Goal: Task Accomplishment & Management: Complete application form

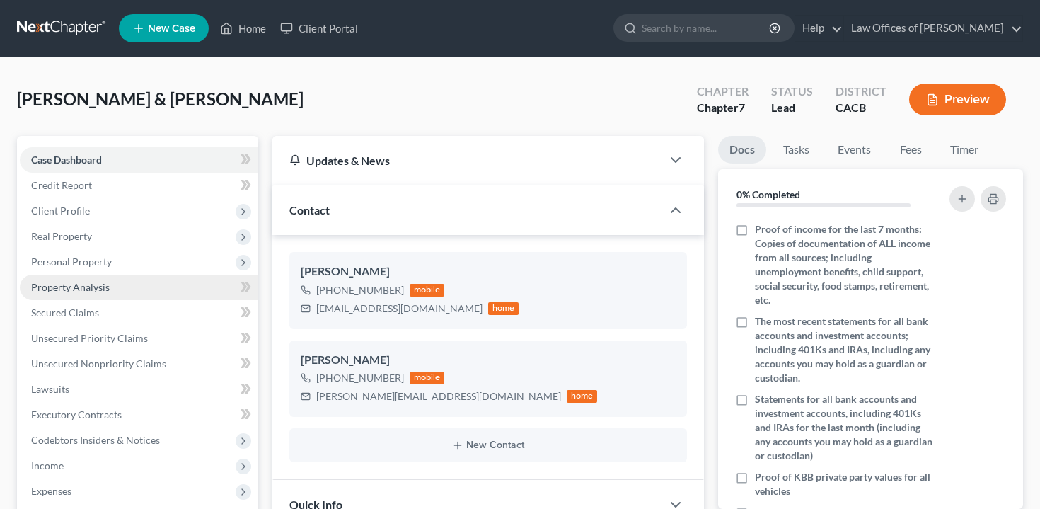
click at [82, 281] on span "Property Analysis" at bounding box center [70, 287] width 79 height 12
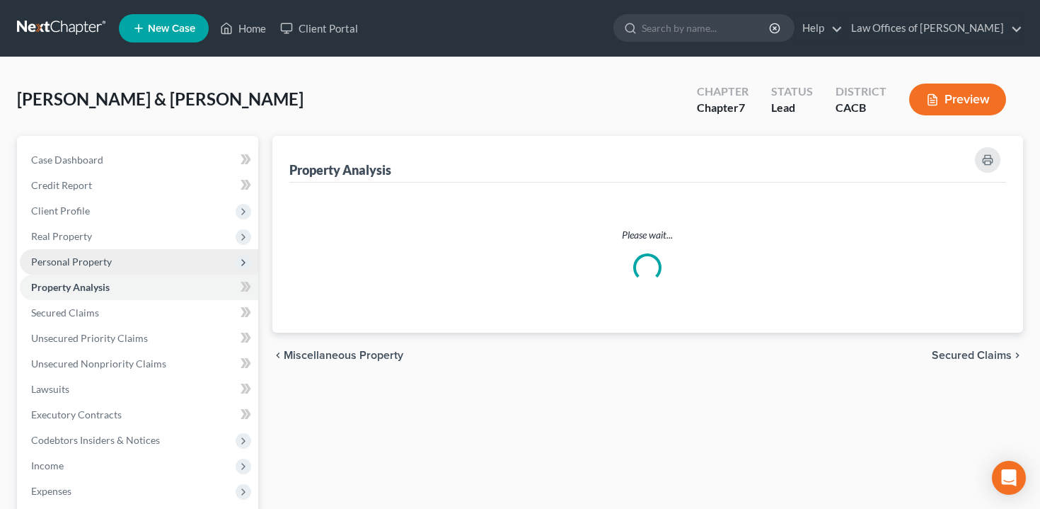
click at [79, 252] on span "Personal Property" at bounding box center [139, 261] width 238 height 25
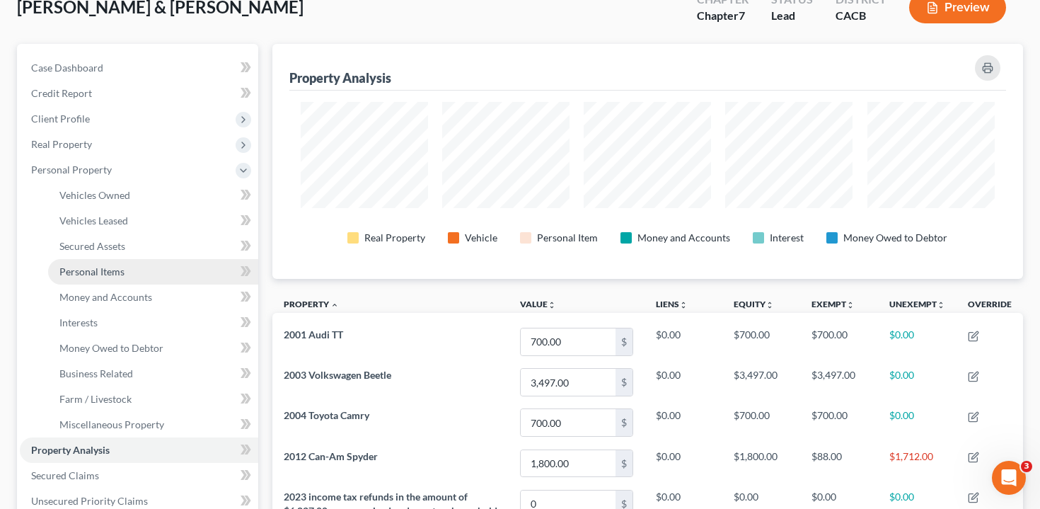
scroll to position [91, 0]
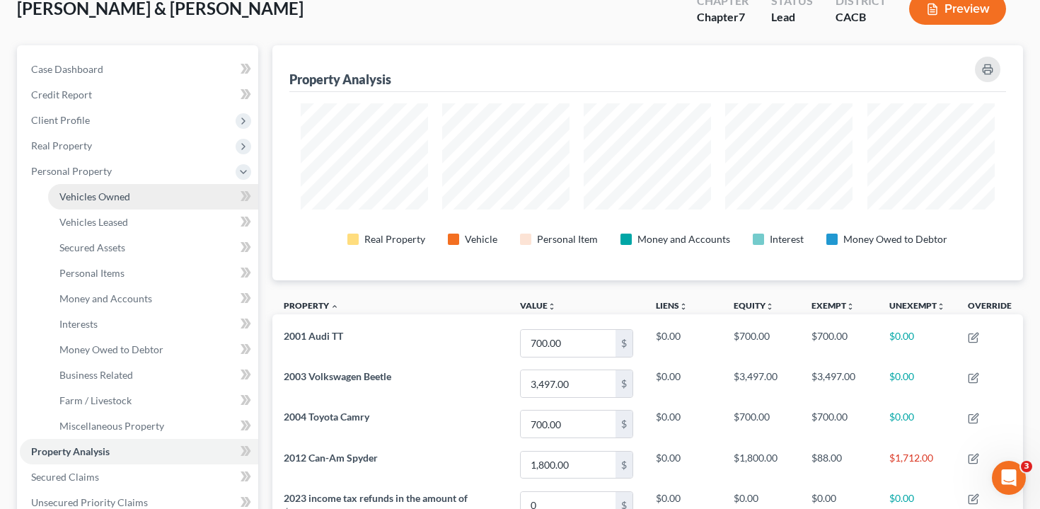
click at [137, 195] on link "Vehicles Owned" at bounding box center [153, 196] width 210 height 25
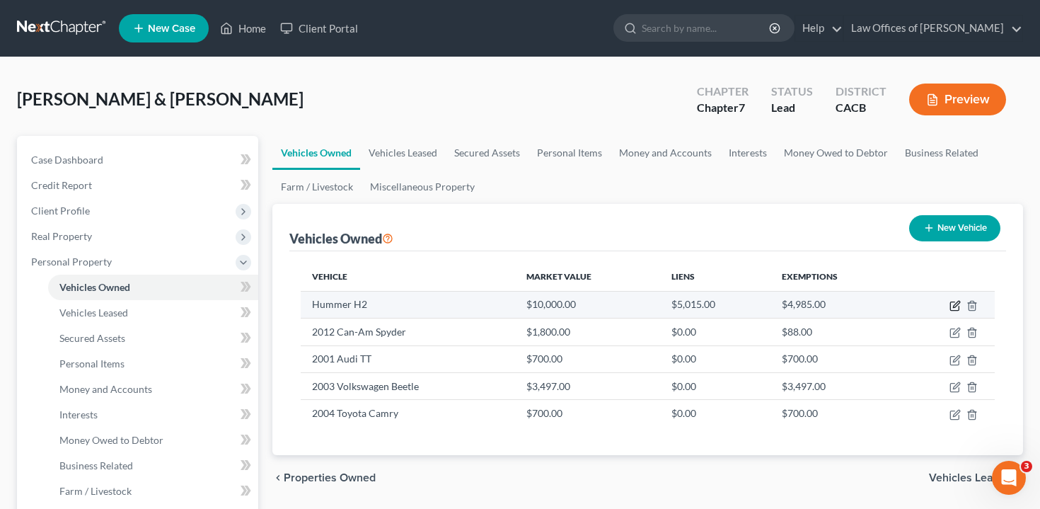
click at [955, 305] on icon "button" at bounding box center [955, 305] width 11 height 11
select select "1"
select select "4"
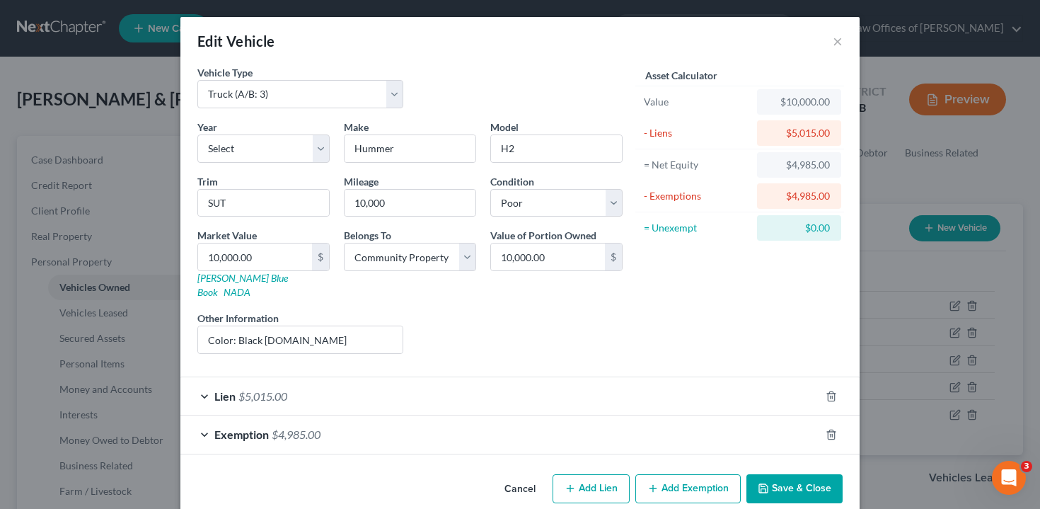
scroll to position [8, 0]
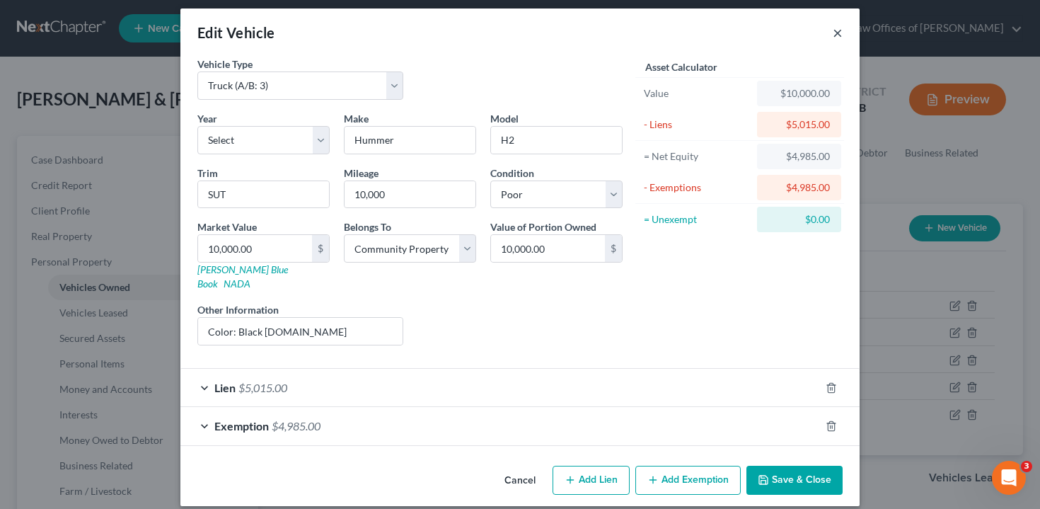
click at [840, 29] on button "×" at bounding box center [838, 32] width 10 height 17
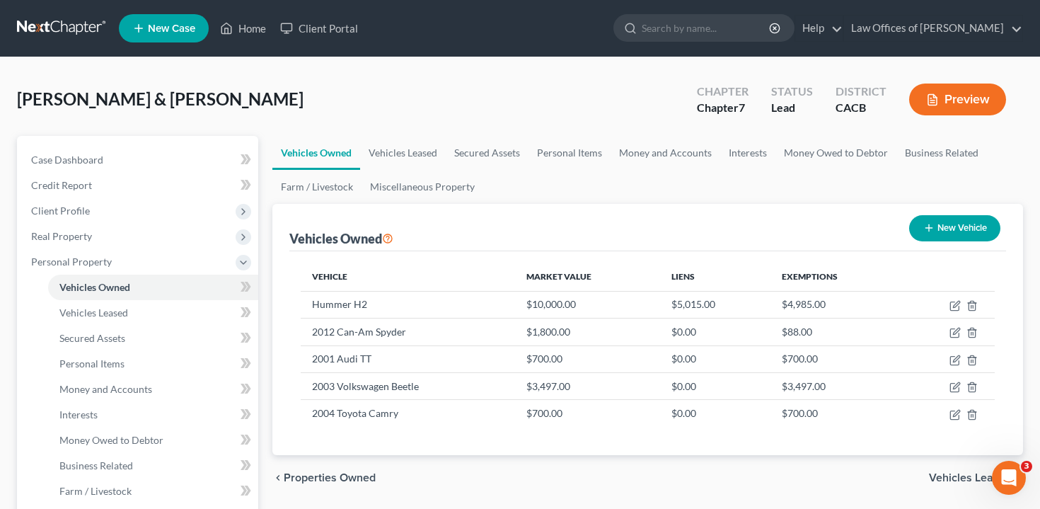
click at [978, 105] on button "Preview" at bounding box center [957, 100] width 97 height 32
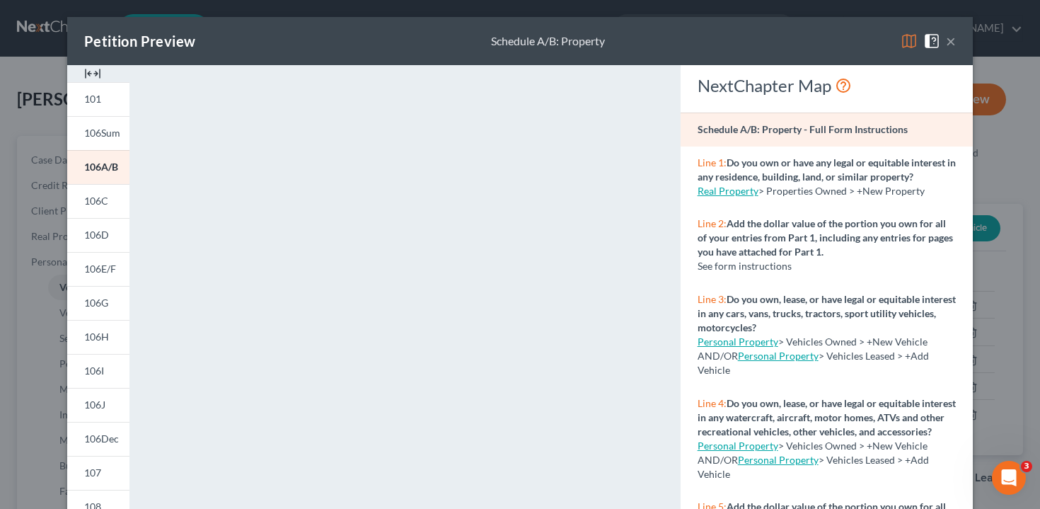
click at [737, 195] on link "Real Property" at bounding box center [728, 191] width 61 height 12
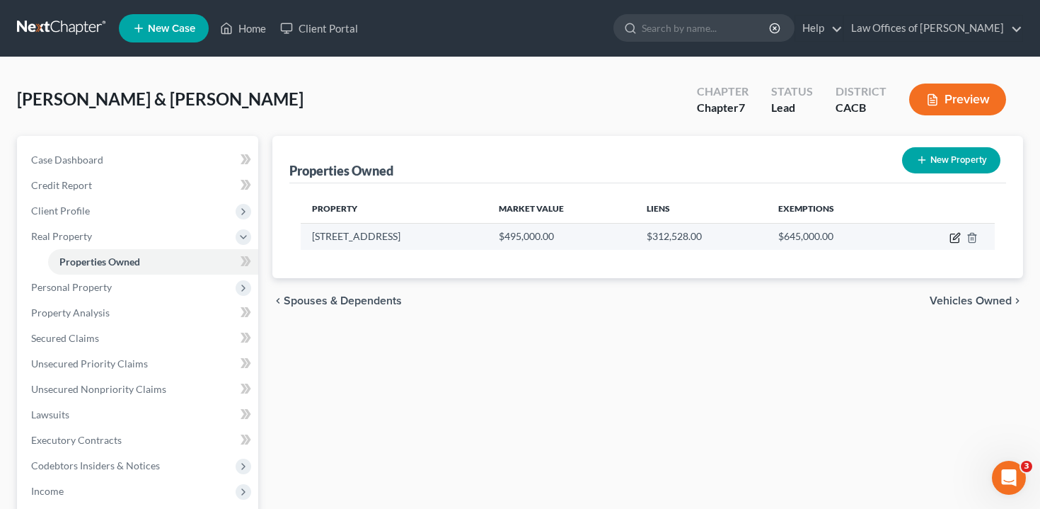
click at [956, 236] on icon "button" at bounding box center [955, 237] width 11 height 11
select select "4"
select select "0"
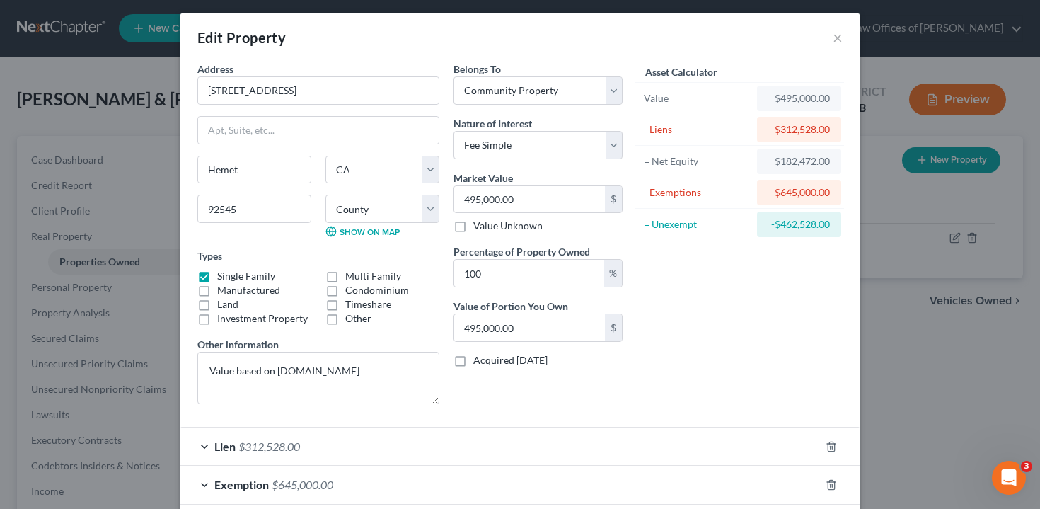
scroll to position [8, 0]
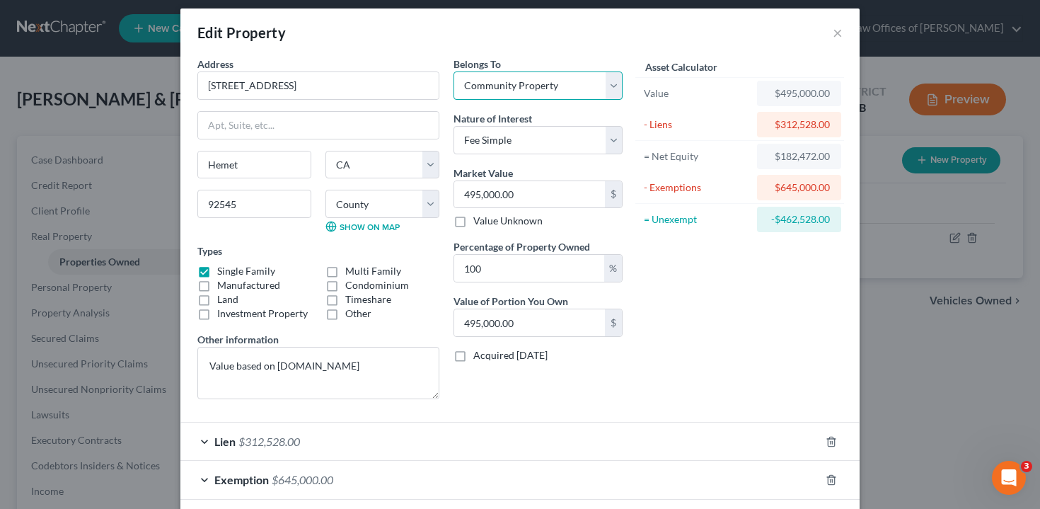
click at [552, 81] on select "Select Debtor 1 Only Debtor 2 Only Debtor 1 And Debtor 2 Only At Least One Of T…" at bounding box center [538, 85] width 169 height 28
click at [837, 33] on button "×" at bounding box center [838, 32] width 10 height 17
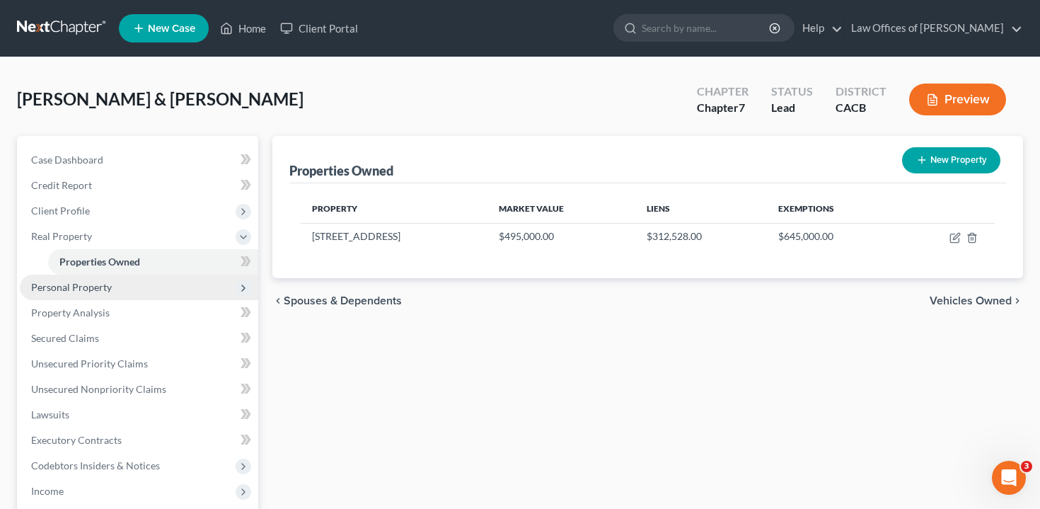
click at [120, 289] on span "Personal Property" at bounding box center [139, 287] width 238 height 25
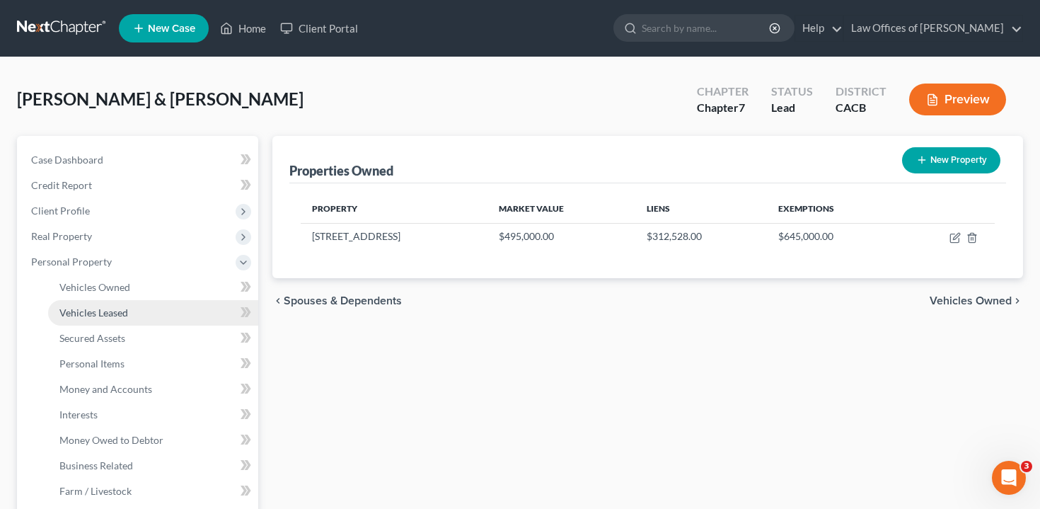
click at [120, 314] on span "Vehicles Leased" at bounding box center [93, 312] width 69 height 12
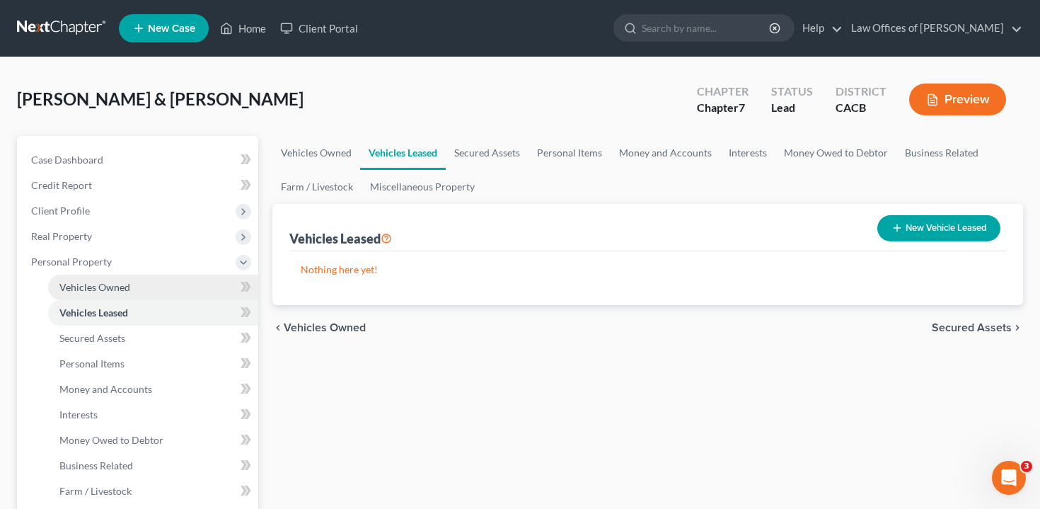
click at [121, 289] on span "Vehicles Owned" at bounding box center [94, 287] width 71 height 12
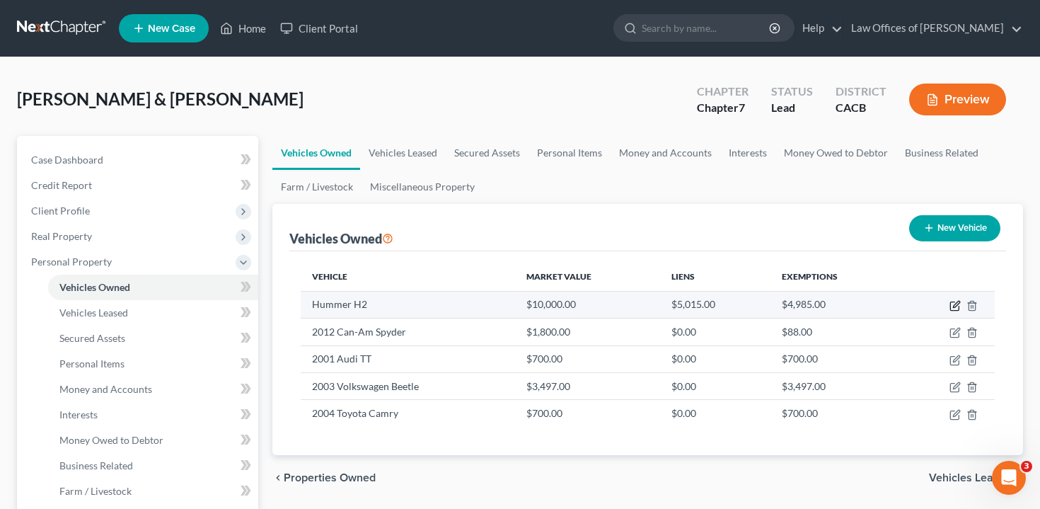
click at [952, 302] on icon "button" at bounding box center [955, 305] width 11 height 11
select select "1"
select select "20"
select select "4"
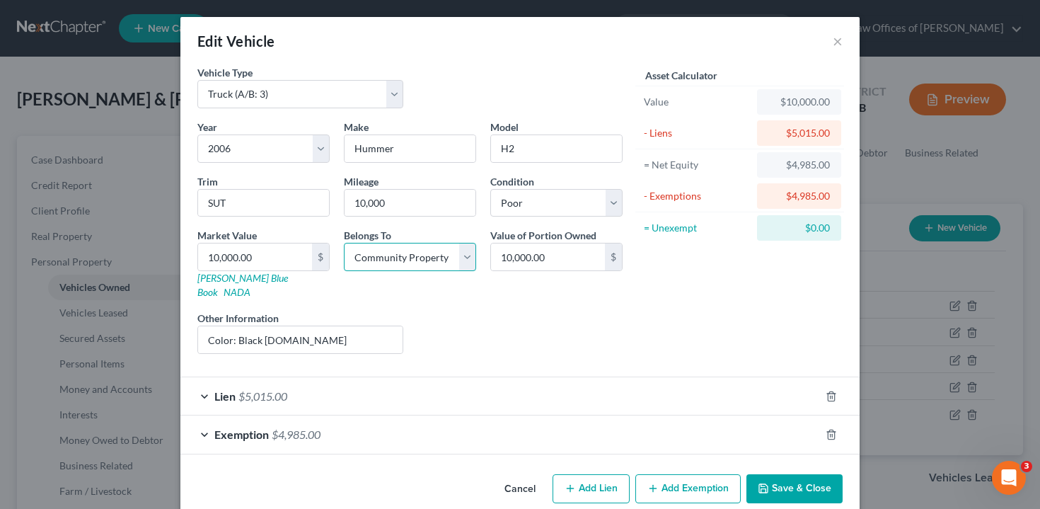
click at [437, 258] on select "Select Debtor 1 Only Debtor 2 Only Debtor 1 And Debtor 2 Only At Least One Of T…" at bounding box center [410, 257] width 132 height 28
click at [841, 44] on button "×" at bounding box center [838, 41] width 10 height 17
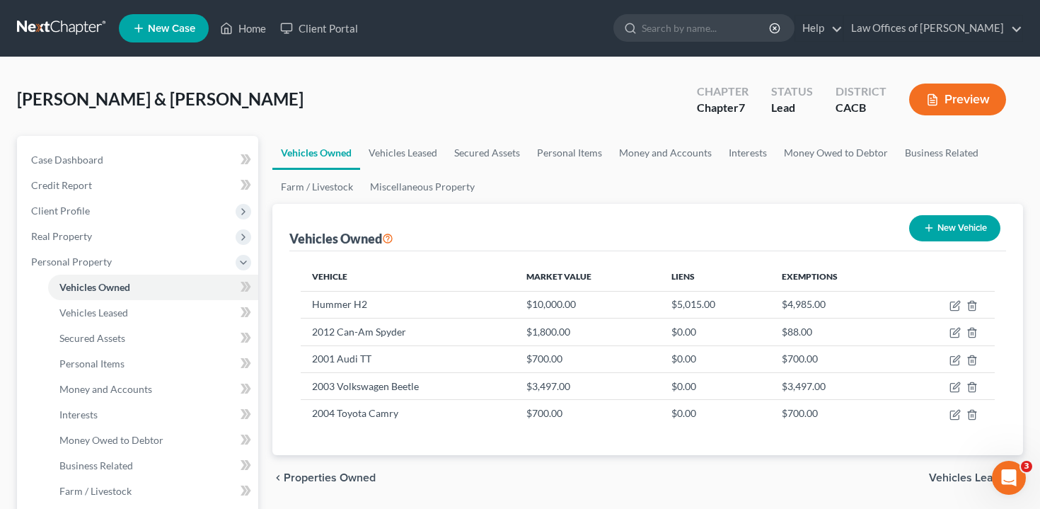
click at [937, 99] on icon "button" at bounding box center [932, 99] width 13 height 13
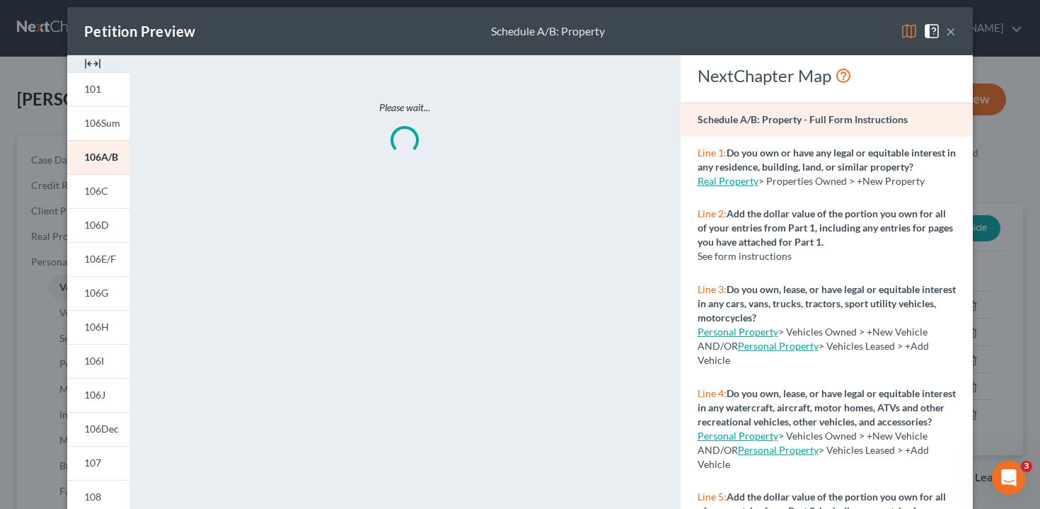
scroll to position [12, 0]
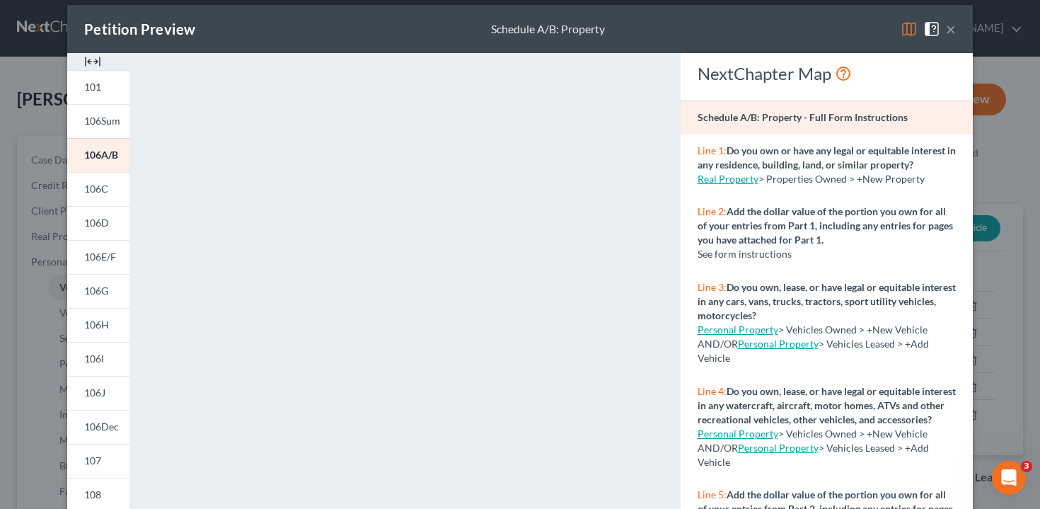
click at [43, 233] on div "Petition Preview Schedule A/B: Property × 101 106Sum 106A/B 106C 106D 106E/F 10…" at bounding box center [520, 254] width 1040 height 509
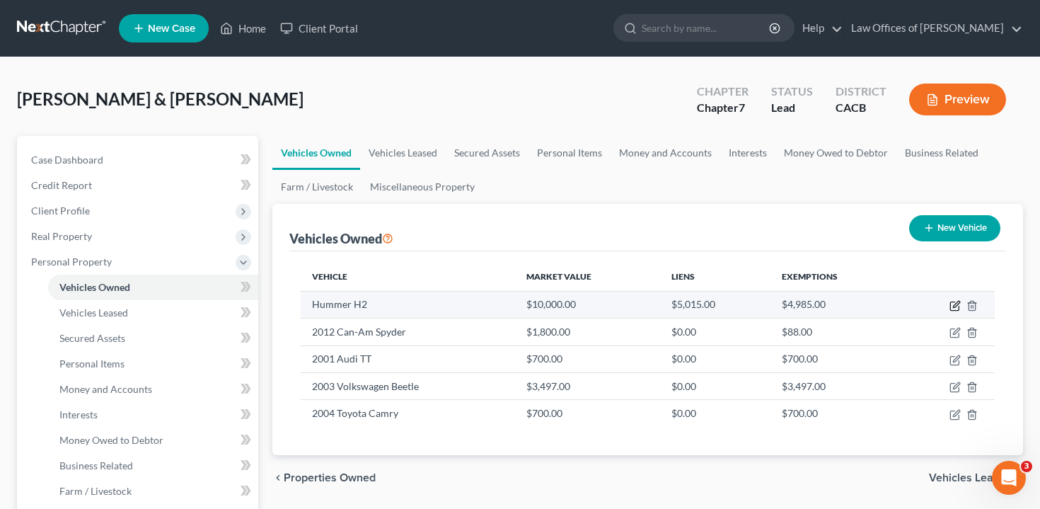
click at [955, 306] on icon "button" at bounding box center [956, 304] width 6 height 6
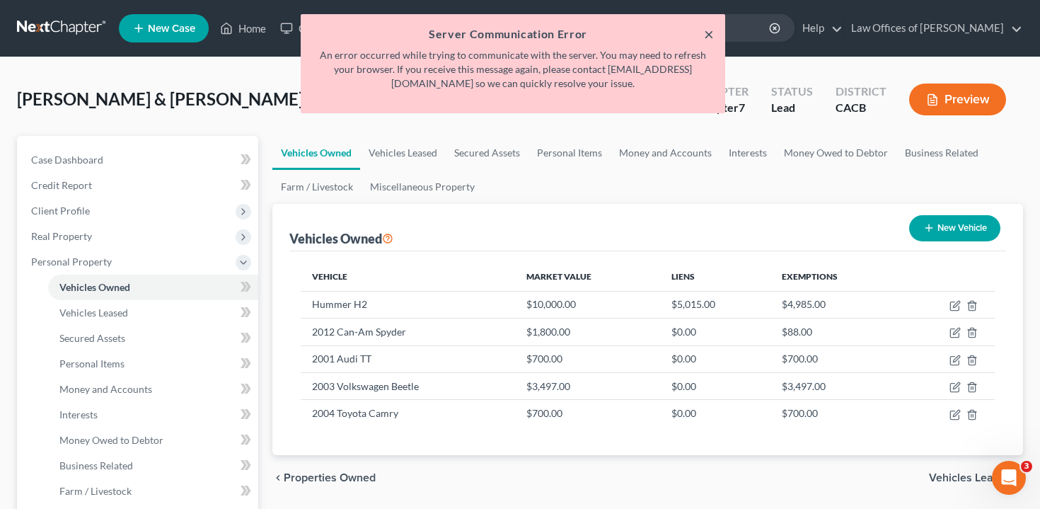
click at [706, 34] on button "×" at bounding box center [709, 33] width 10 height 17
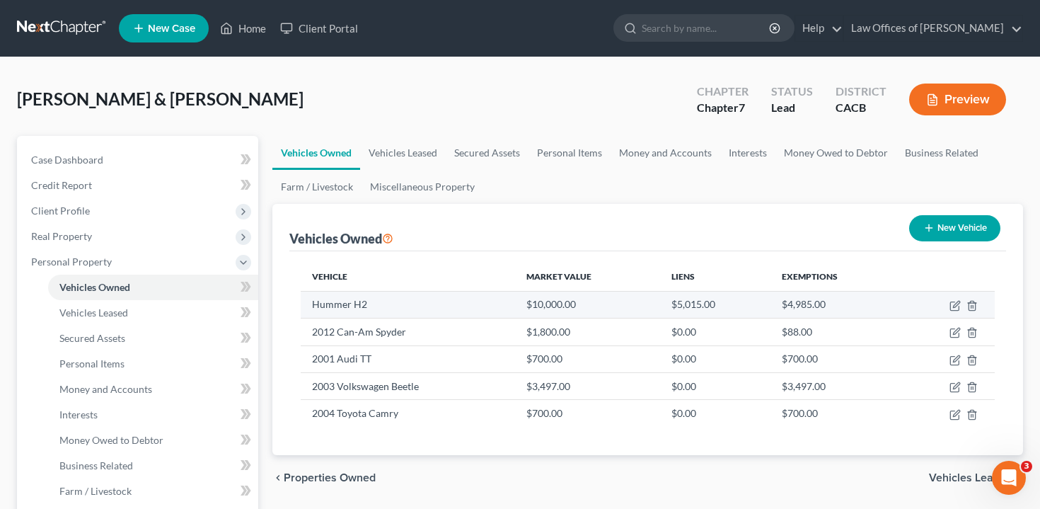
click at [953, 312] on td at bounding box center [948, 304] width 94 height 27
click at [954, 306] on icon "button" at bounding box center [956, 304] width 6 height 6
